Goal: Information Seeking & Learning: Check status

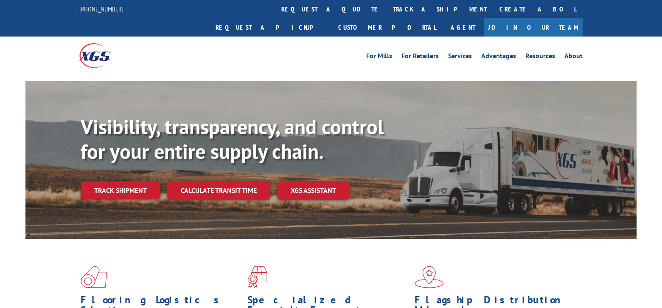
drag, startPoint x: 137, startPoint y: 171, endPoint x: 144, endPoint y: 156, distance: 16.3
click at [138, 181] on link "Track shipment" at bounding box center [121, 190] width 80 height 18
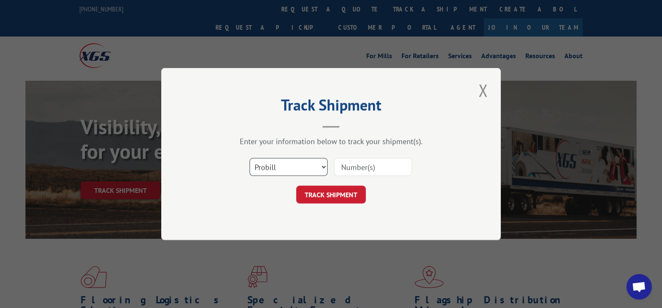
drag, startPoint x: 281, startPoint y: 166, endPoint x: 278, endPoint y: 172, distance: 7.0
click at [281, 166] on select "Select category... Probill BOL PO" at bounding box center [289, 167] width 78 height 18
select select "po"
click at [250, 158] on select "Select category... Probill BOL PO" at bounding box center [289, 167] width 78 height 18
click at [383, 163] on input at bounding box center [373, 167] width 78 height 18
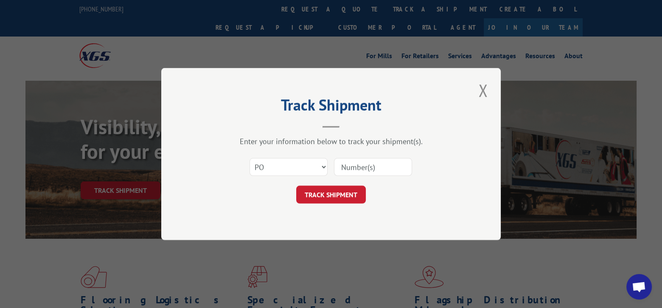
paste input "20520064"
type input "20520064"
click at [348, 195] on button "TRACK SHIPMENT" at bounding box center [331, 194] width 70 height 18
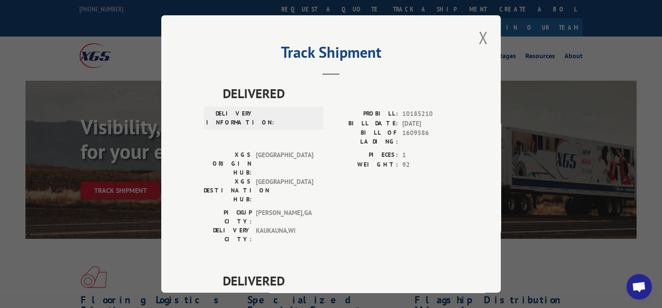
drag, startPoint x: 482, startPoint y: 39, endPoint x: 425, endPoint y: 28, distance: 57.8
click at [481, 39] on button "Close modal" at bounding box center [483, 37] width 14 height 23
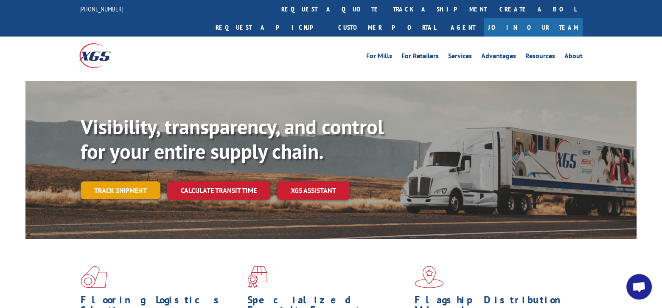
drag, startPoint x: 126, startPoint y: 171, endPoint x: 140, endPoint y: 185, distance: 20.1
click at [126, 181] on link "Track shipment" at bounding box center [121, 190] width 80 height 18
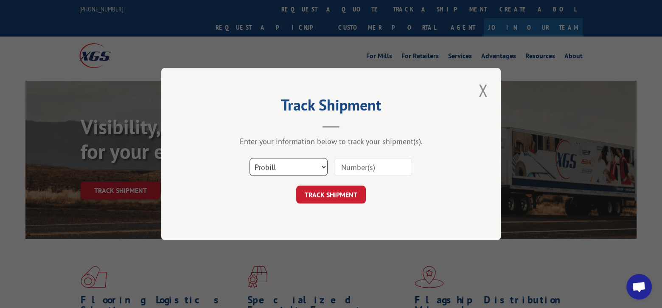
click at [297, 169] on select "Select category... Probill BOL PO" at bounding box center [289, 167] width 78 height 18
select select "po"
click at [250, 158] on select "Select category... Probill BOL PO" at bounding box center [289, 167] width 78 height 18
drag, startPoint x: 376, startPoint y: 160, endPoint x: 375, endPoint y: 168, distance: 8.9
click at [376, 167] on input at bounding box center [373, 167] width 78 height 18
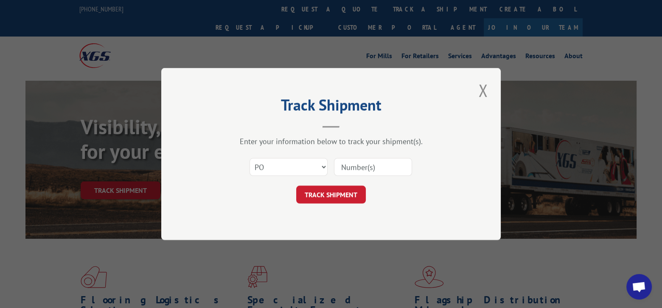
click at [375, 168] on input at bounding box center [373, 167] width 78 height 18
paste input "20520257"
type input "20520257"
click at [359, 192] on button "TRACK SHIPMENT" at bounding box center [331, 194] width 70 height 18
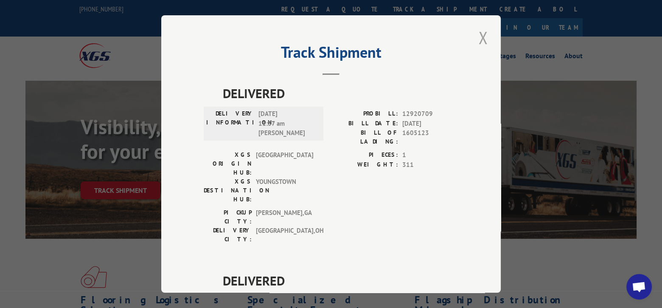
drag, startPoint x: 484, startPoint y: 42, endPoint x: 388, endPoint y: 3, distance: 103.2
click at [483, 42] on button "Close modal" at bounding box center [483, 37] width 14 height 23
